Goal: Consume media (video, audio)

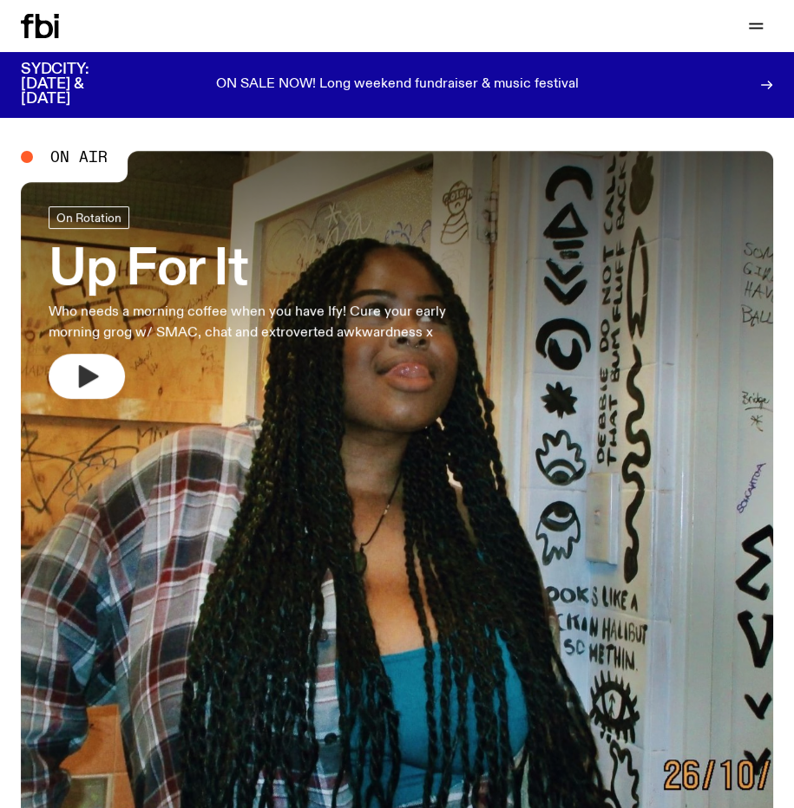
click at [104, 372] on button "button" at bounding box center [87, 376] width 76 height 45
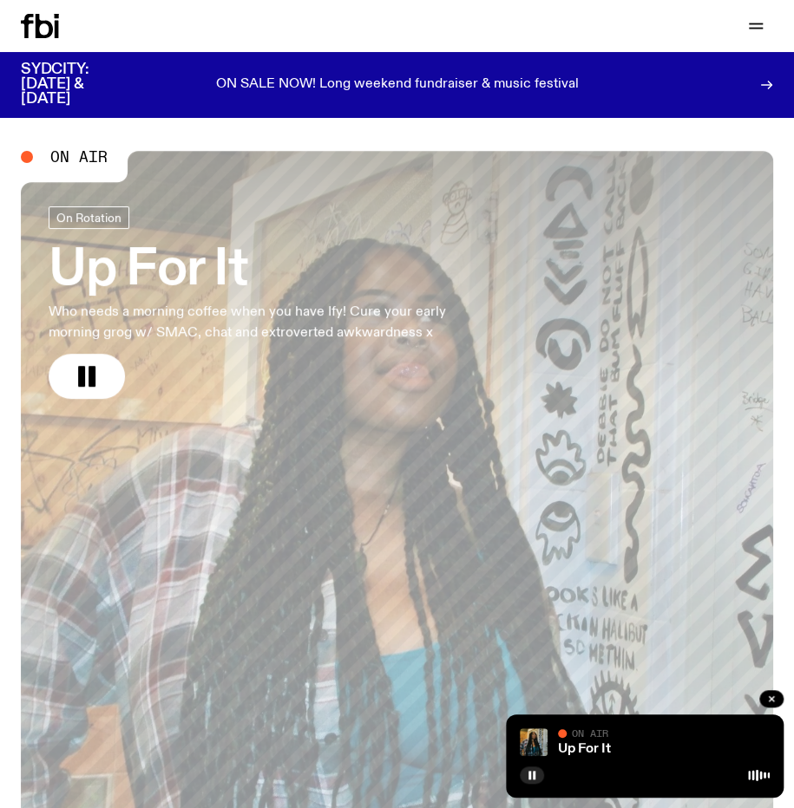
click at [608, 761] on div "Up For It On Air On Air" at bounding box center [645, 756] width 278 height 83
click at [608, 739] on span "On Air" at bounding box center [590, 733] width 36 height 11
click at [580, 739] on span "On Air" at bounding box center [590, 733] width 36 height 11
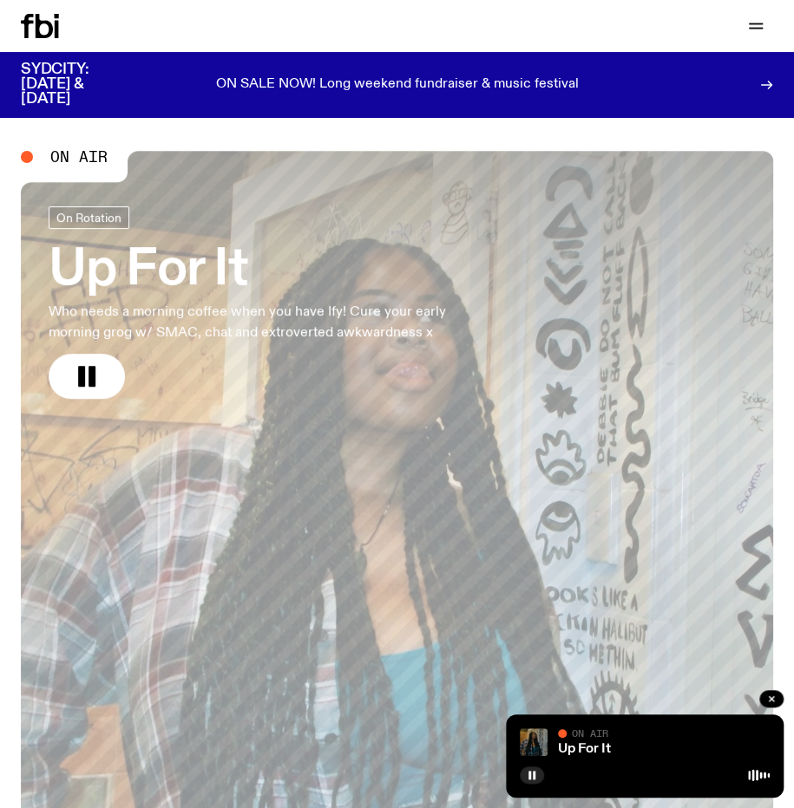
click at [527, 738] on img at bounding box center [534, 743] width 28 height 28
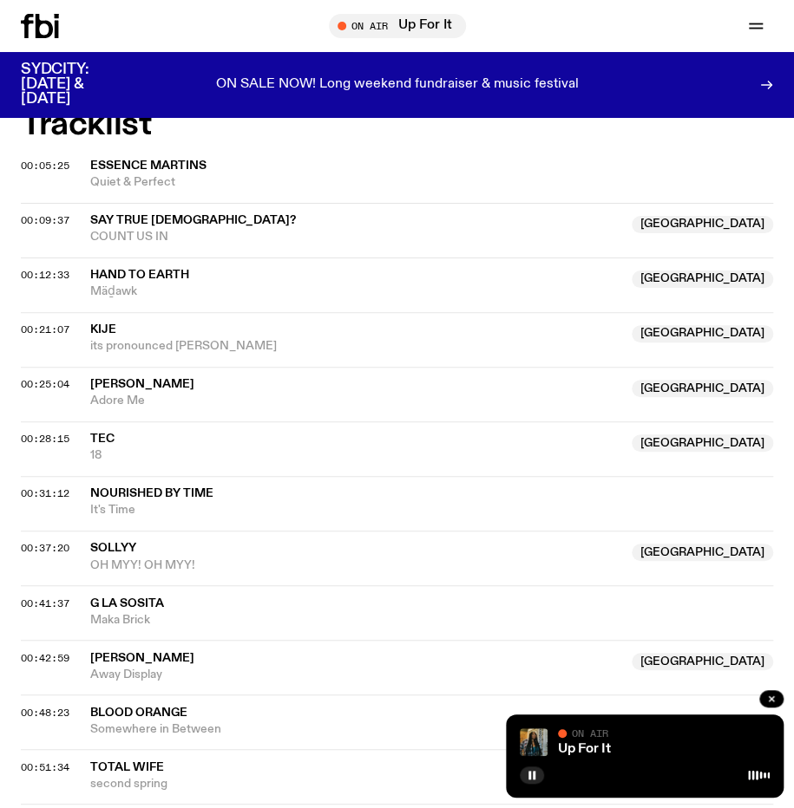
scroll to position [636, 0]
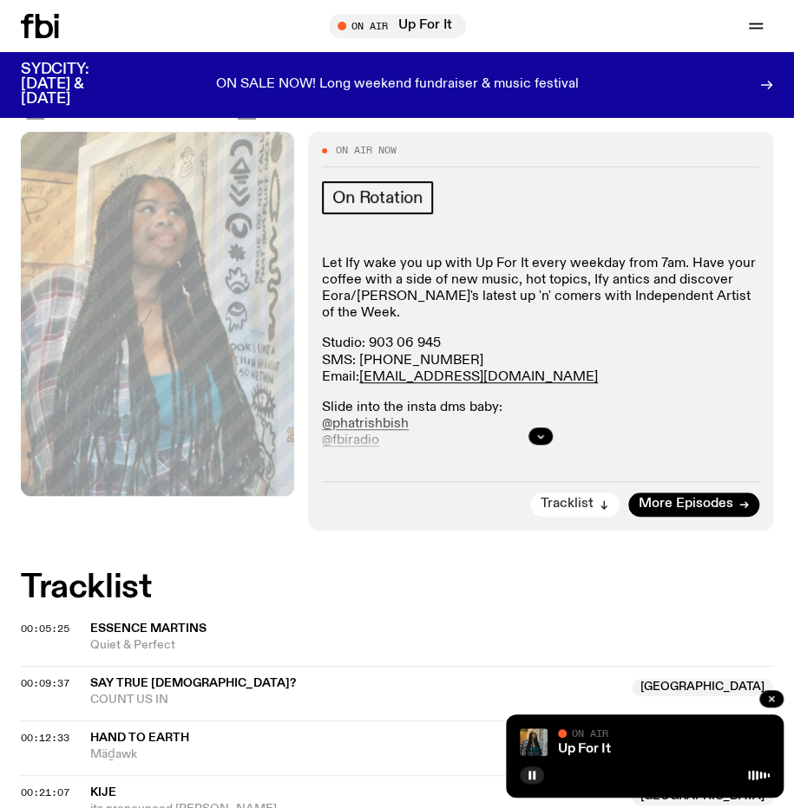
click at [586, 507] on span "Tracklist" at bounding box center [566, 504] width 53 height 13
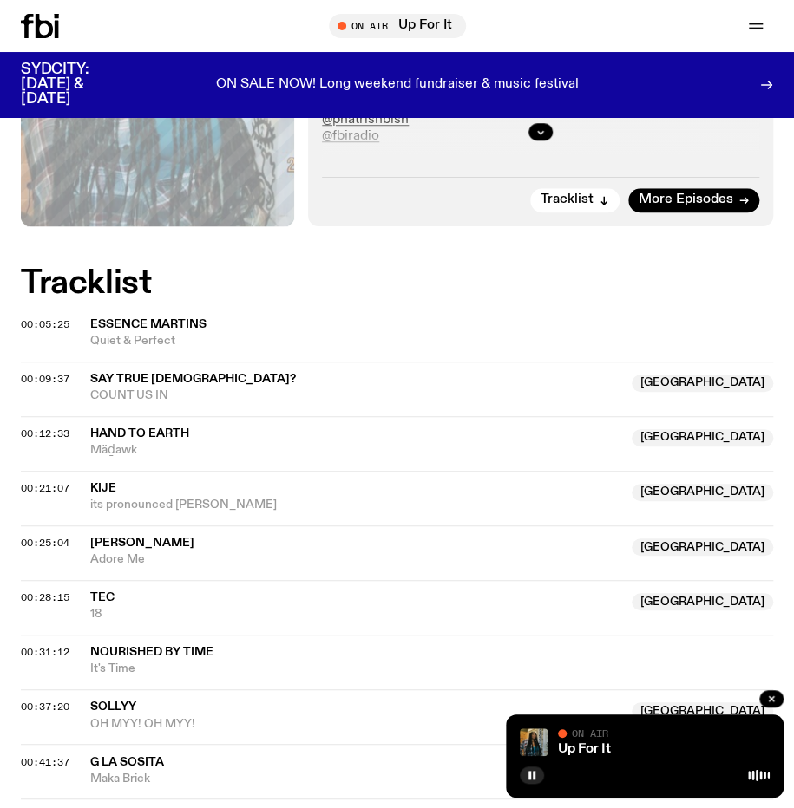
scroll to position [353, 0]
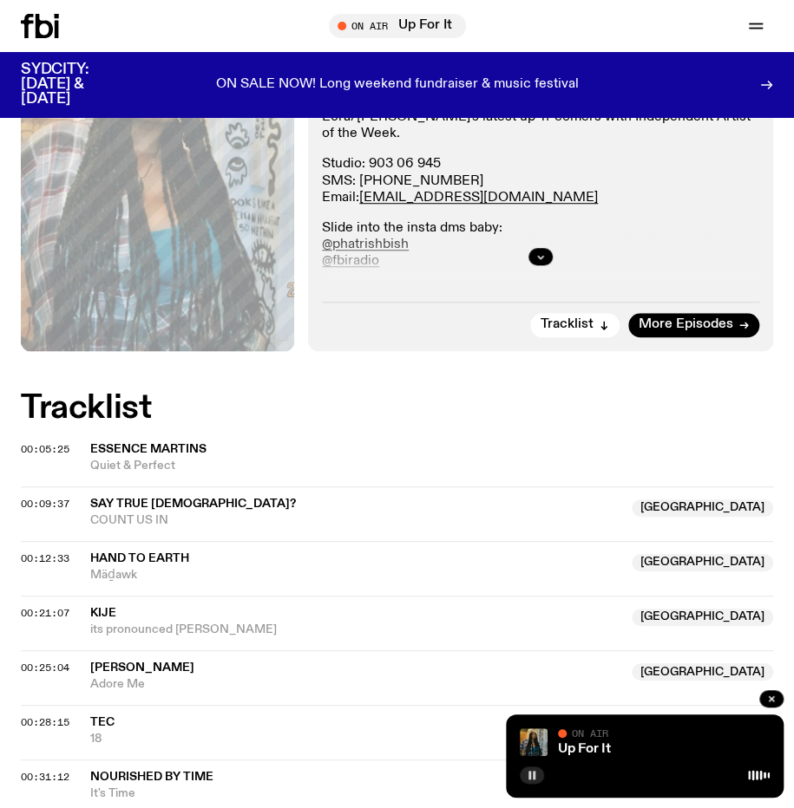
click at [527, 776] on icon "button" at bounding box center [531, 775] width 10 height 10
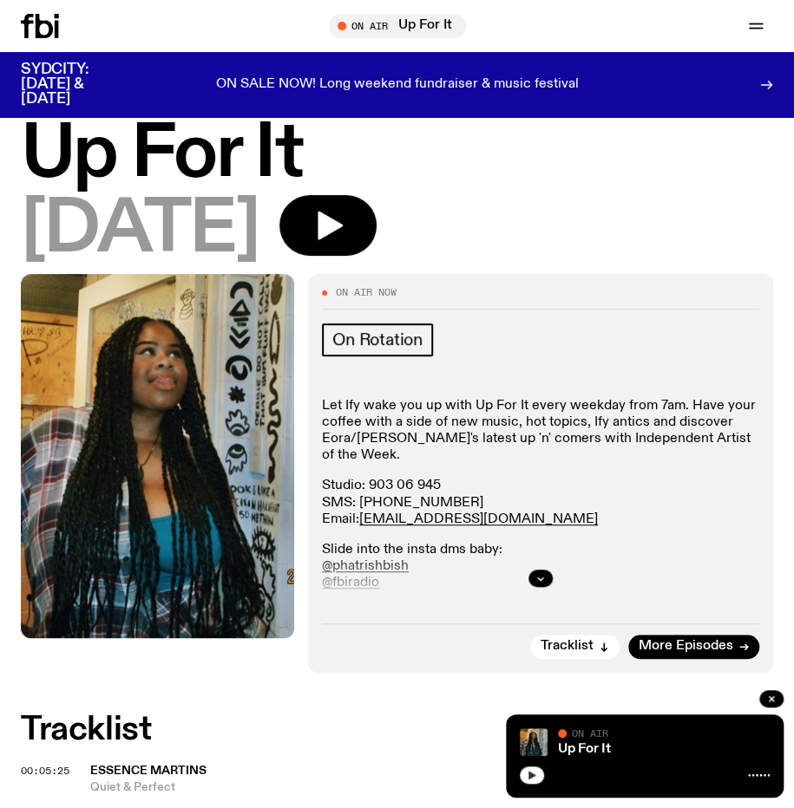
scroll to position [0, 0]
